Goal: Task Accomplishment & Management: Use online tool/utility

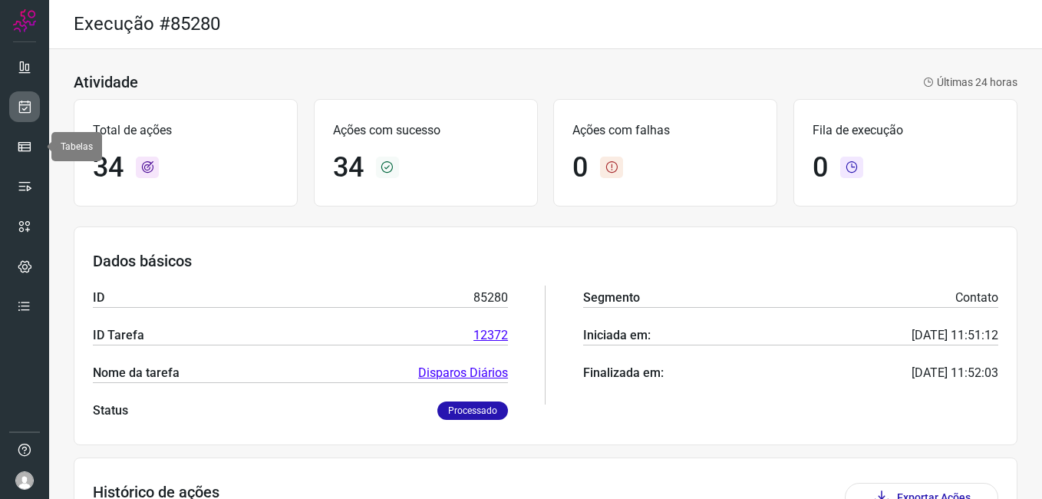
click at [15, 117] on link at bounding box center [24, 106] width 31 height 31
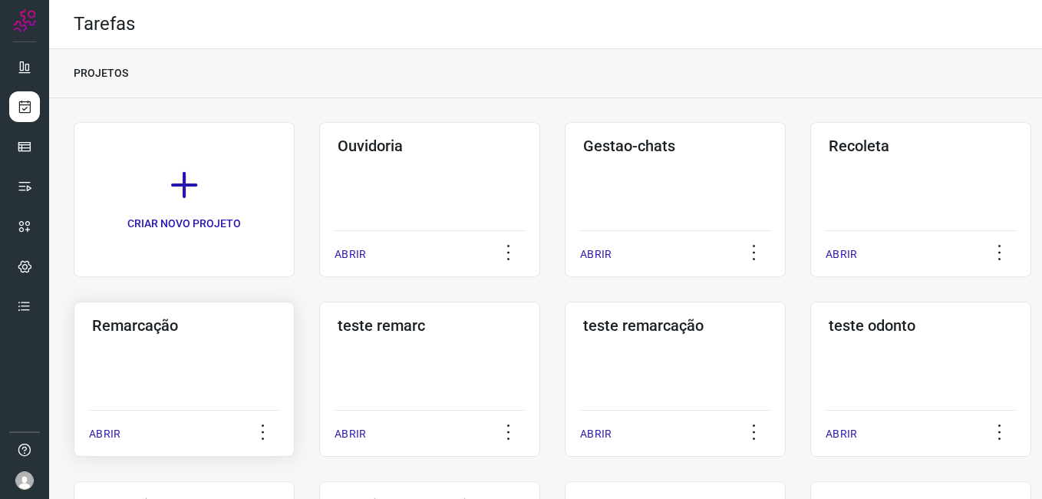
click at [131, 341] on div "Remarcação ABRIR" at bounding box center [184, 379] width 221 height 155
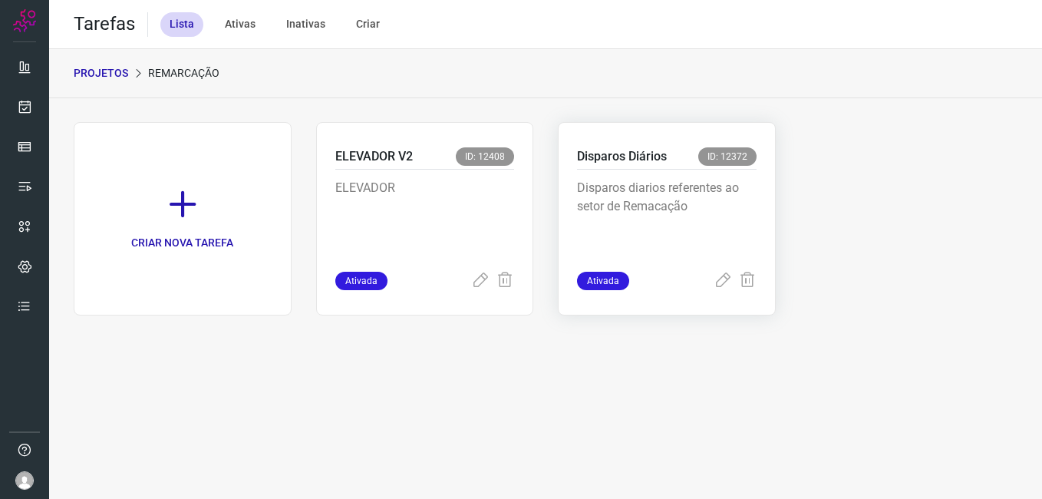
click at [626, 163] on p "Disparos Diários" at bounding box center [622, 156] width 90 height 18
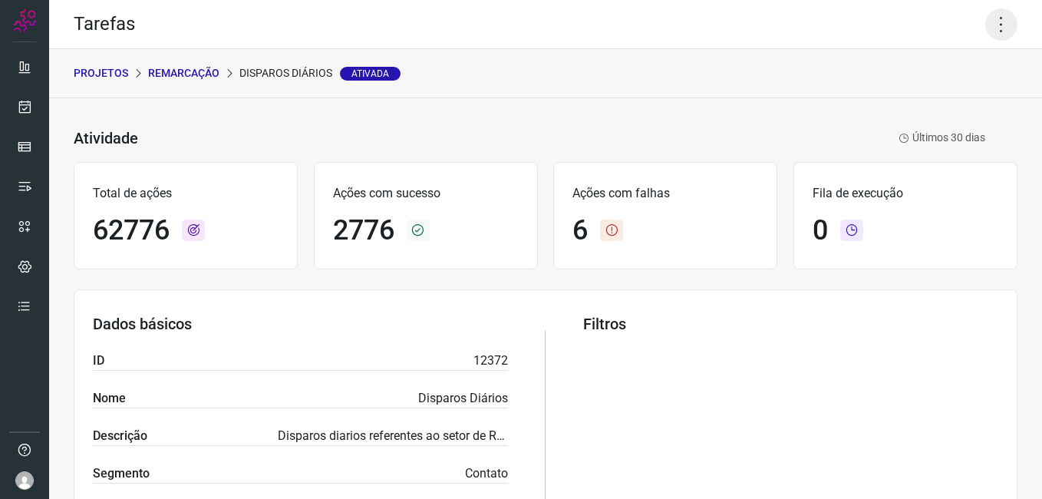
click at [989, 21] on icon at bounding box center [1001, 24] width 32 height 32
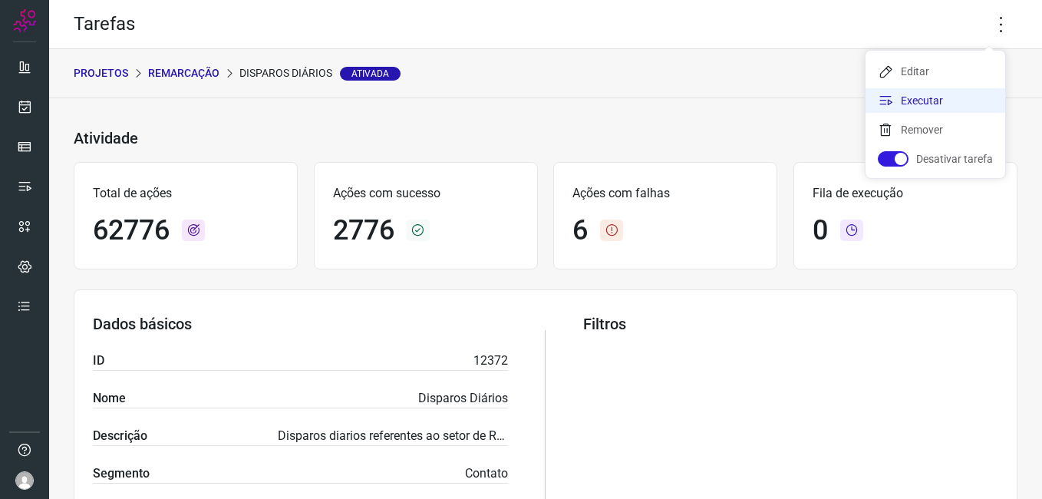
click at [933, 99] on li "Executar" at bounding box center [936, 100] width 140 height 25
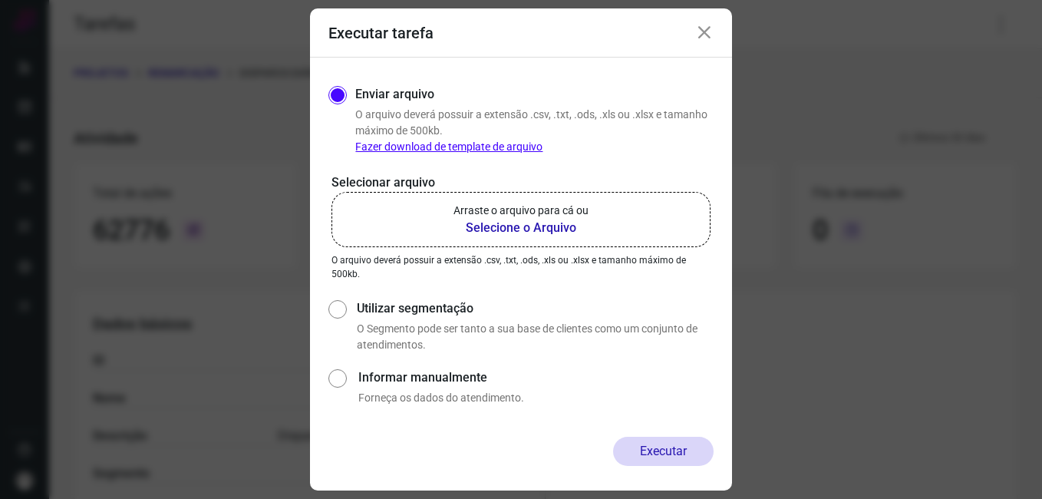
click at [556, 220] on b "Selecione o Arquivo" at bounding box center [521, 228] width 135 height 18
click at [0, 0] on input "Arraste o arquivo para cá ou Selecione o Arquivo" at bounding box center [0, 0] width 0 height 0
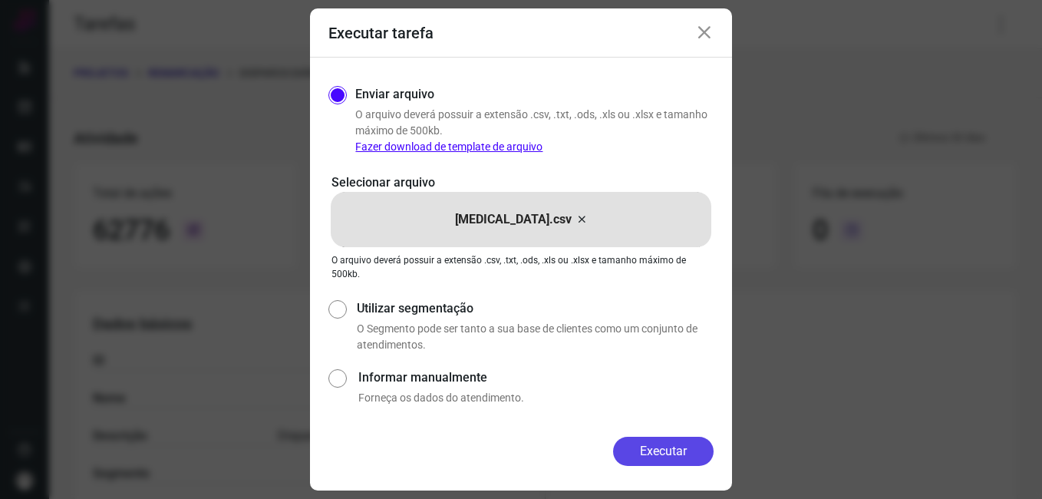
click at [649, 452] on button "Executar" at bounding box center [663, 451] width 101 height 29
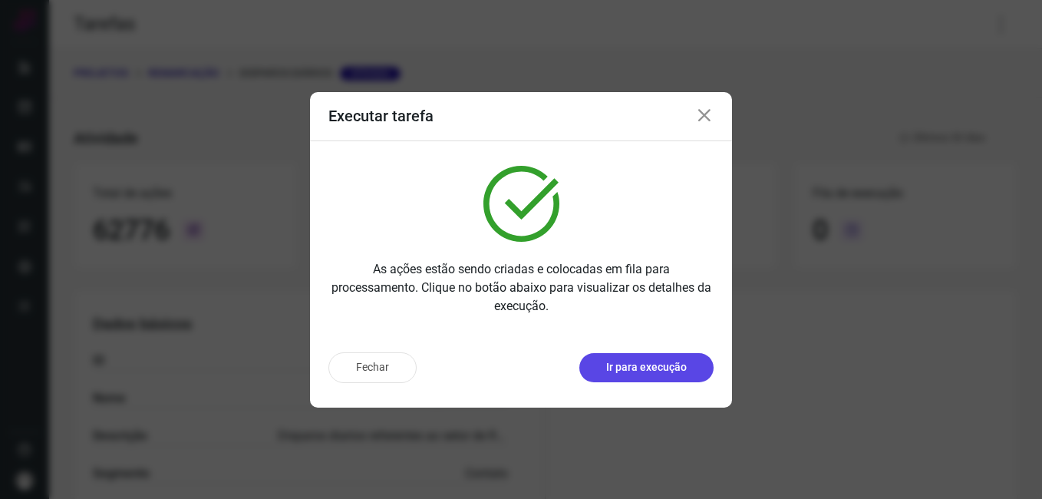
click at [690, 374] on button "Ir para execução" at bounding box center [646, 367] width 134 height 29
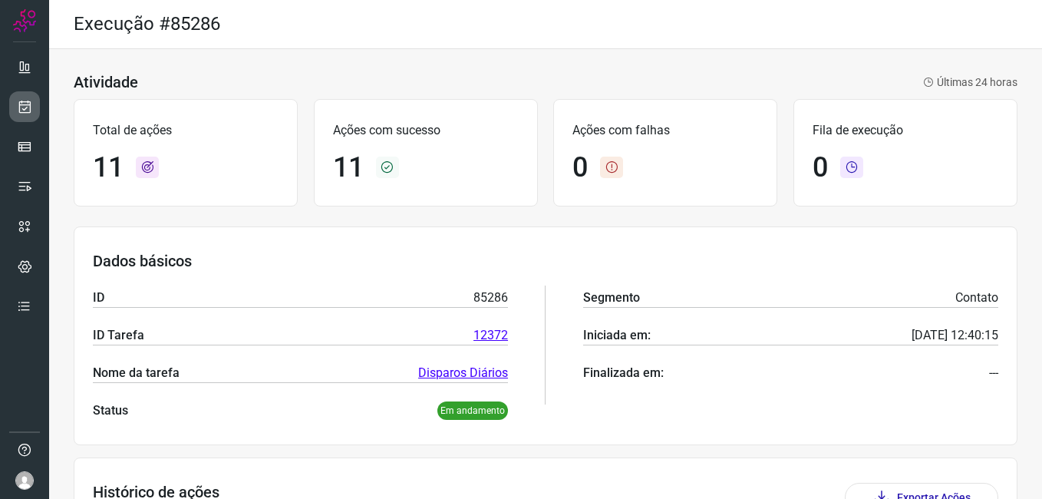
drag, startPoint x: 35, startPoint y: 89, endPoint x: 28, endPoint y: 111, distance: 22.6
click at [32, 97] on ul at bounding box center [24, 190] width 31 height 279
click at [28, 111] on icon at bounding box center [25, 106] width 16 height 15
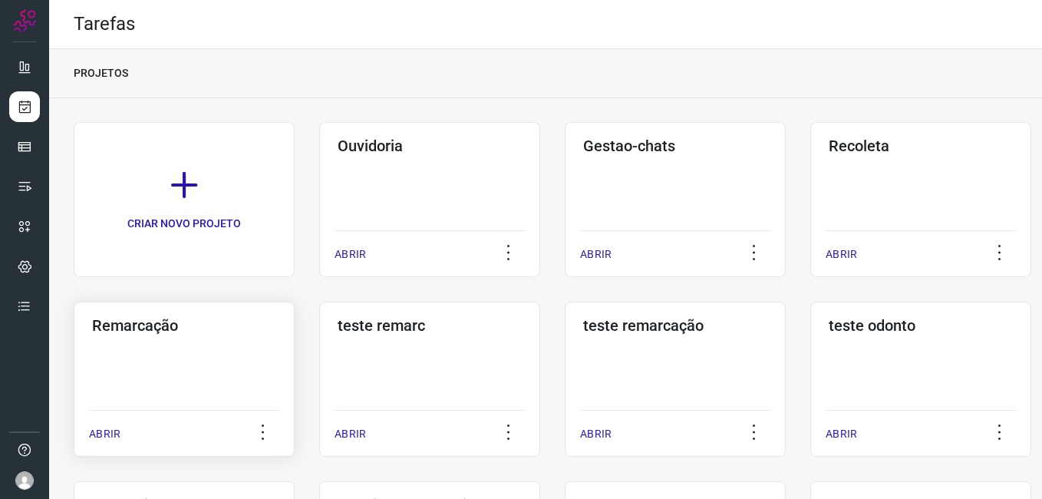
click at [214, 319] on h3 "Remarcação" at bounding box center [184, 325] width 184 height 18
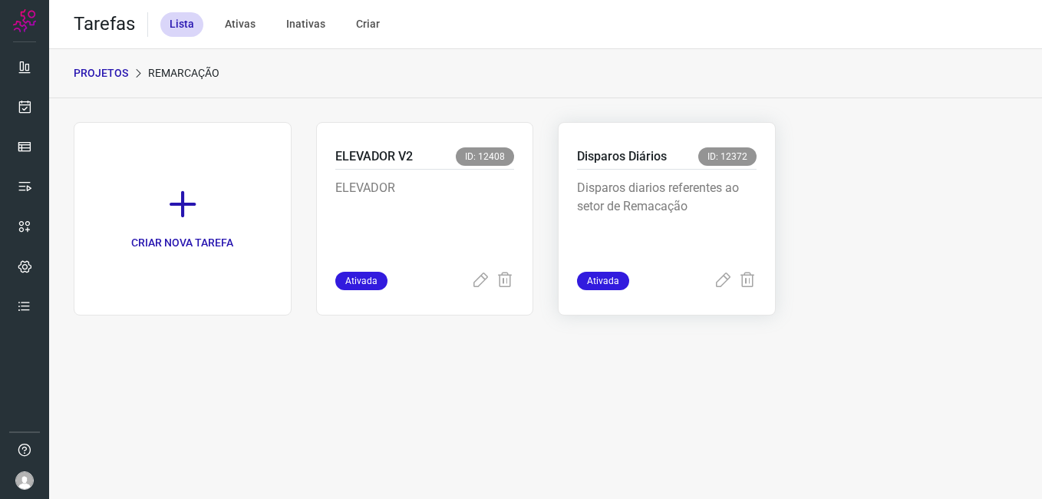
click at [675, 211] on p "Disparos diarios referentes ao setor de Remacação" at bounding box center [667, 217] width 180 height 77
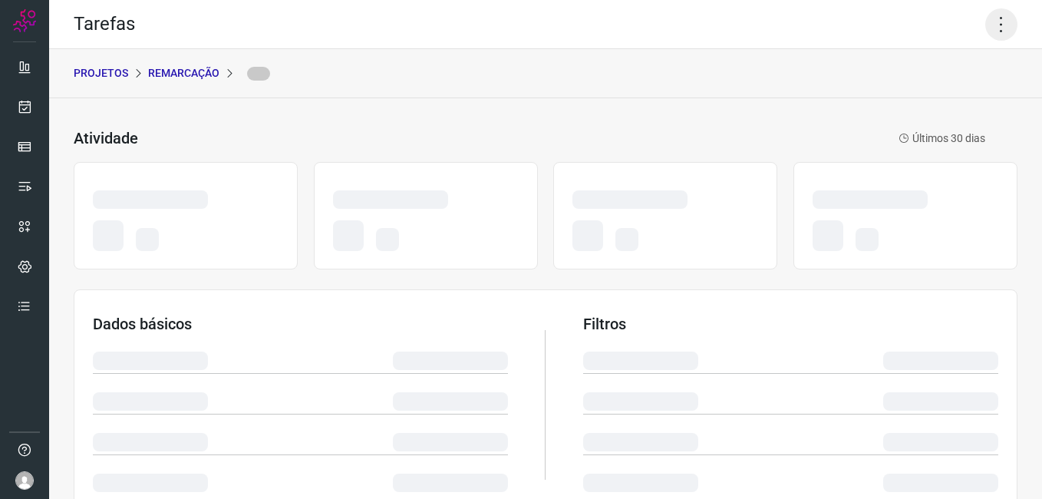
click at [992, 22] on icon at bounding box center [1001, 24] width 32 height 32
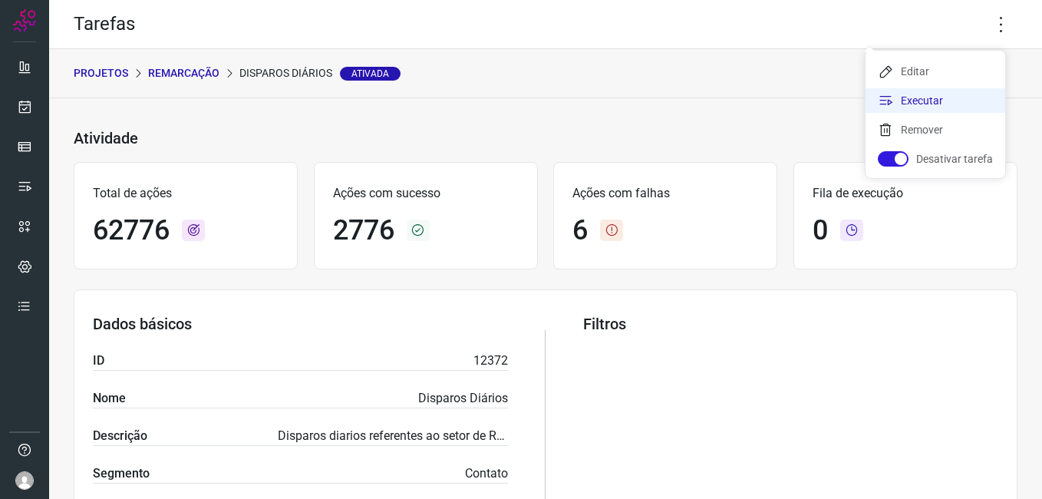
click at [952, 104] on li "Executar" at bounding box center [936, 100] width 140 height 25
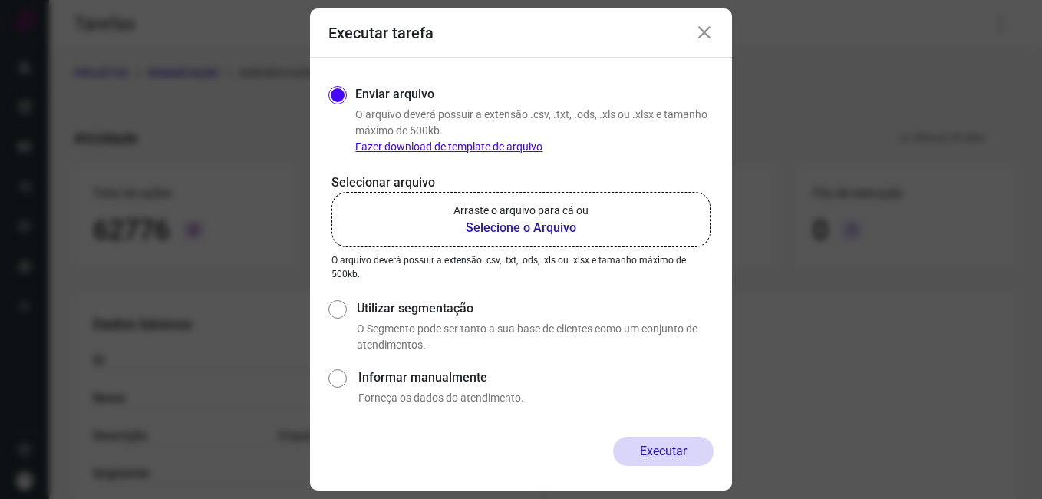
click at [512, 229] on b "Selecione o Arquivo" at bounding box center [521, 228] width 135 height 18
click at [0, 0] on input "Arraste o arquivo para cá ou Selecione o Arquivo" at bounding box center [0, 0] width 0 height 0
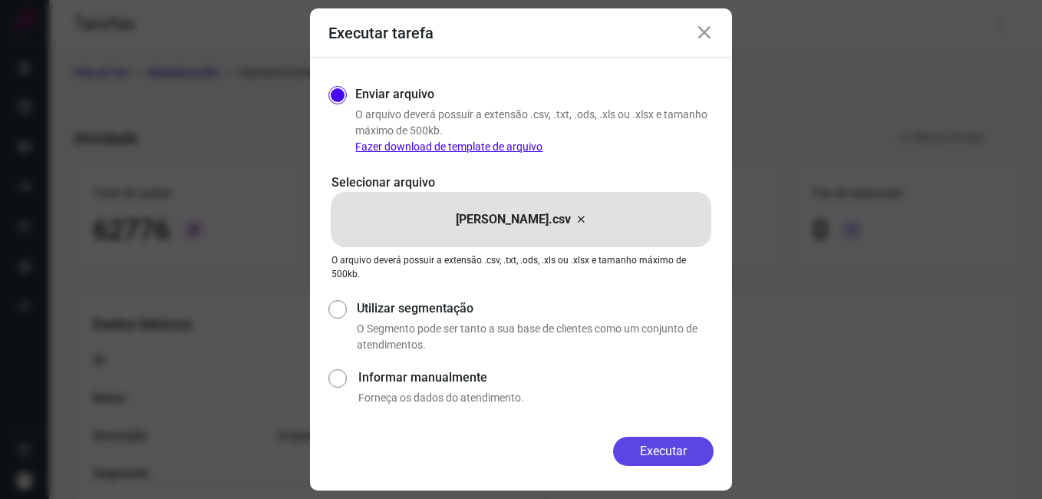
click at [651, 459] on button "Executar" at bounding box center [663, 451] width 101 height 29
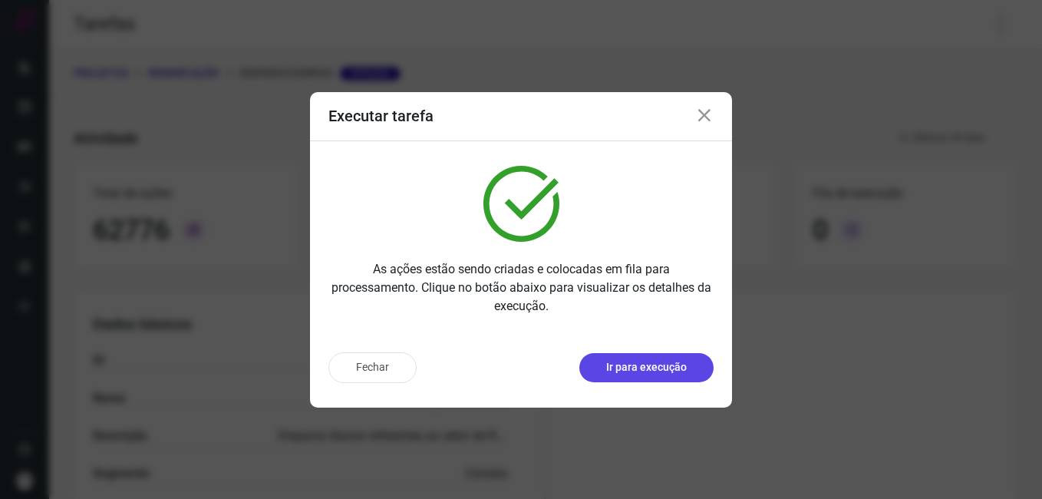
click at [677, 368] on p "Ir para execução" at bounding box center [646, 367] width 81 height 16
